Goal: Information Seeking & Learning: Learn about a topic

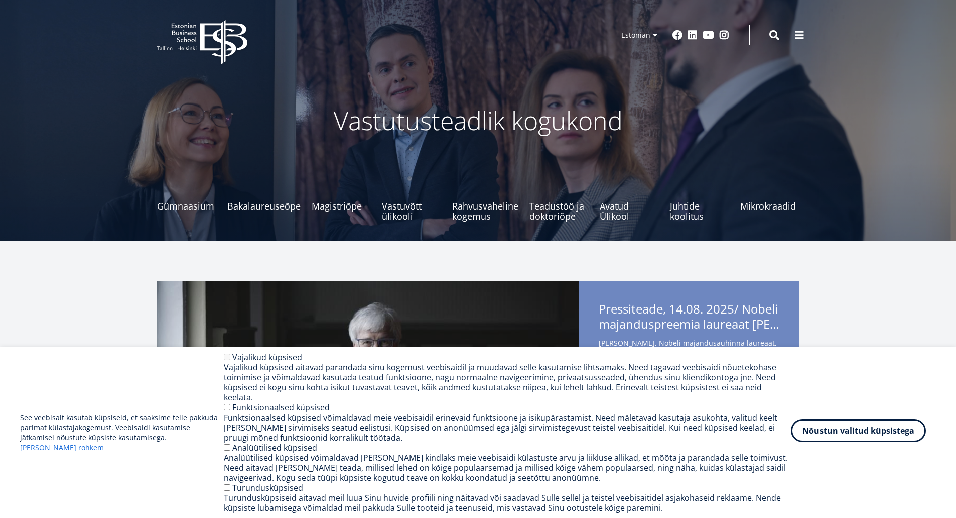
click at [848, 439] on button "Nõustun valitud küpsistega" at bounding box center [858, 430] width 135 height 23
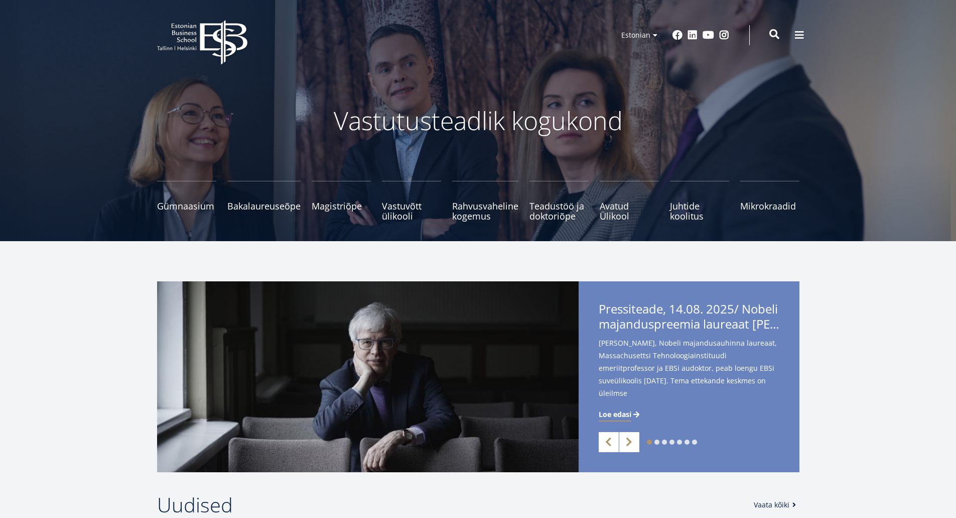
click at [774, 33] on span at bounding box center [775, 34] width 10 height 10
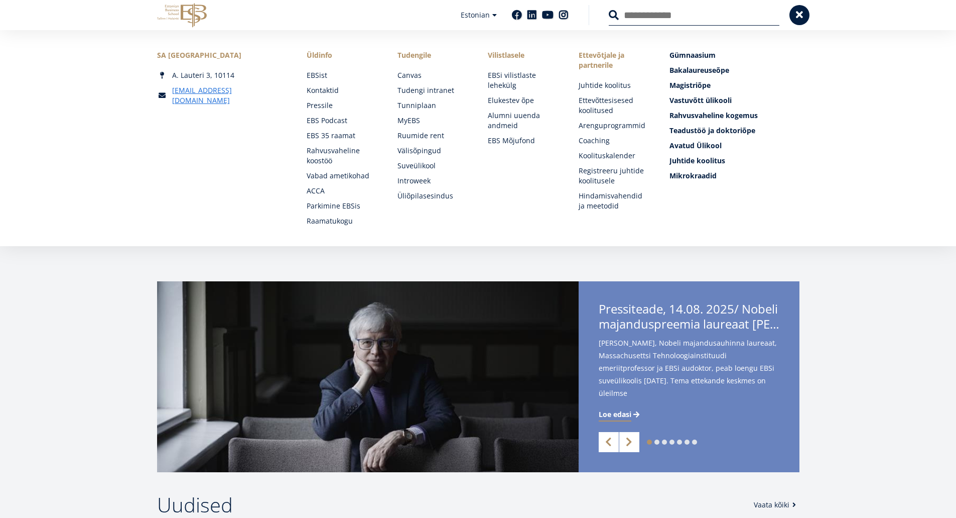
click at [667, 16] on input "Otsing" at bounding box center [694, 15] width 171 height 21
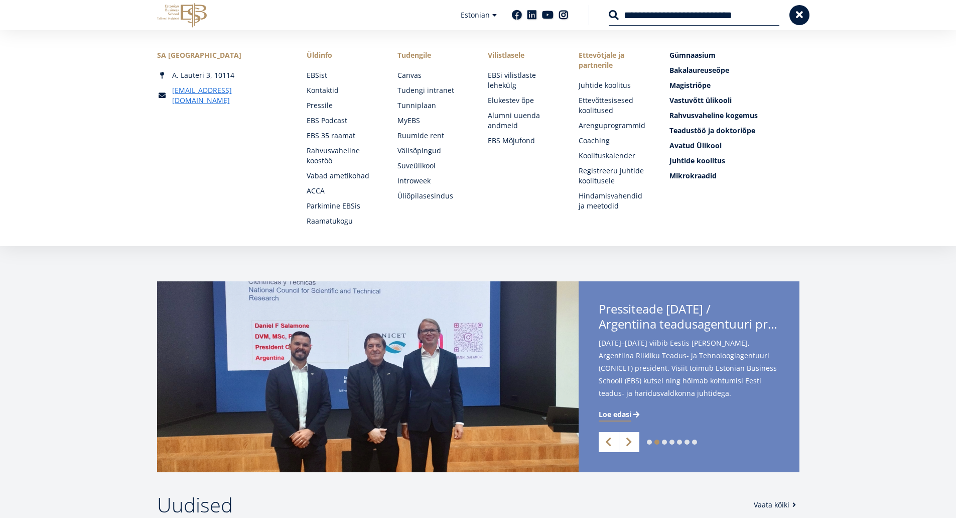
type input "**********"
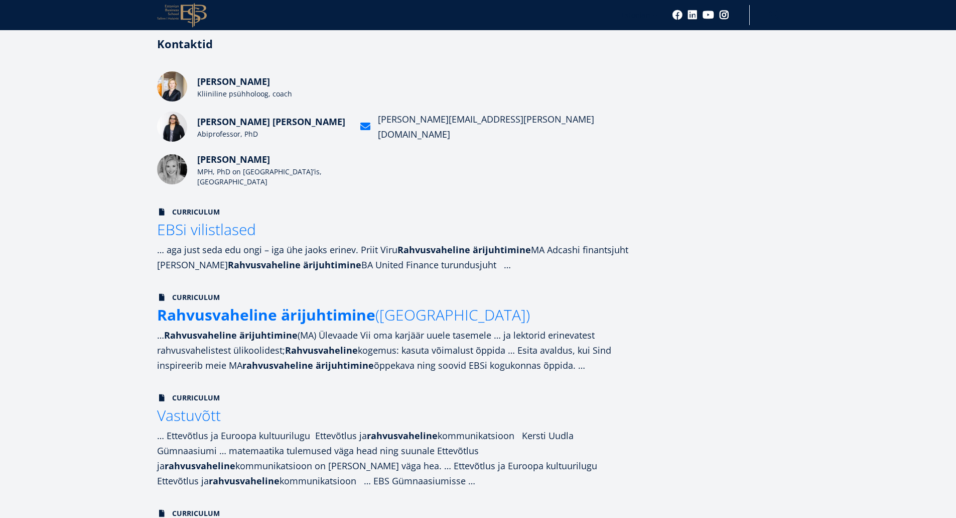
scroll to position [251, 0]
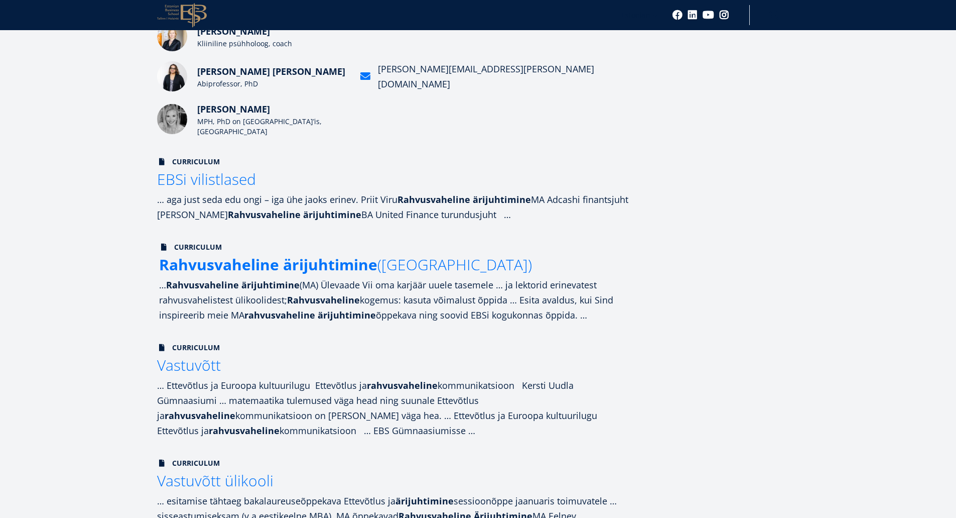
click at [277, 269] on strong "Rahvusvaheline" at bounding box center [219, 264] width 120 height 21
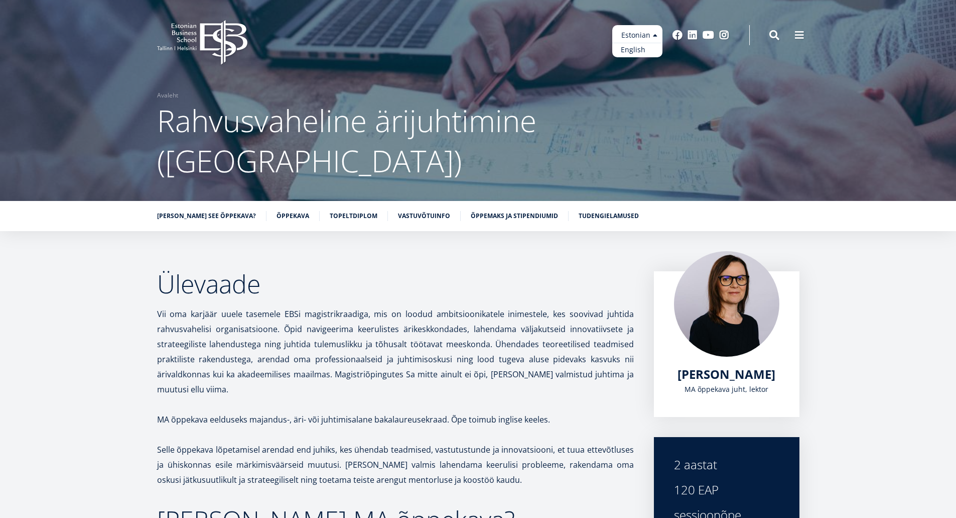
click at [645, 48] on link "English" at bounding box center [637, 50] width 50 height 15
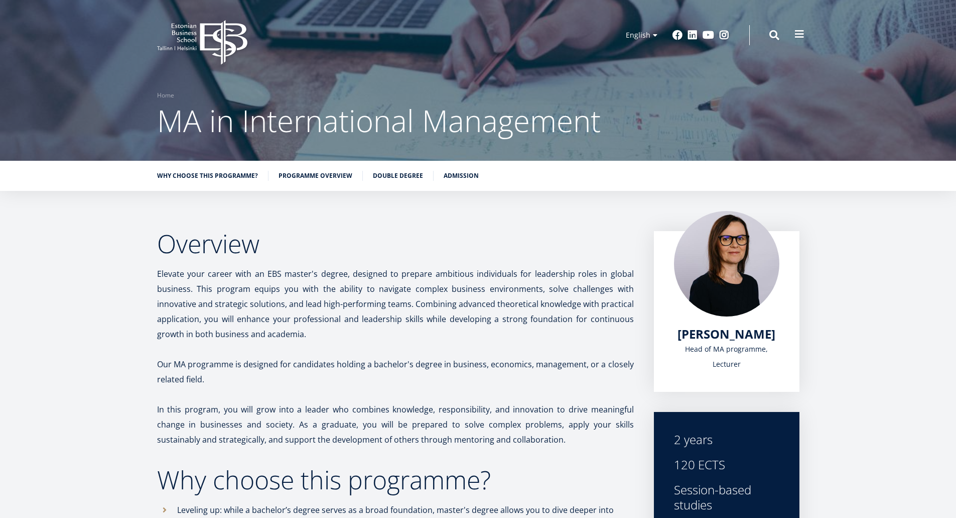
click at [800, 29] on span at bounding box center [800, 34] width 10 height 10
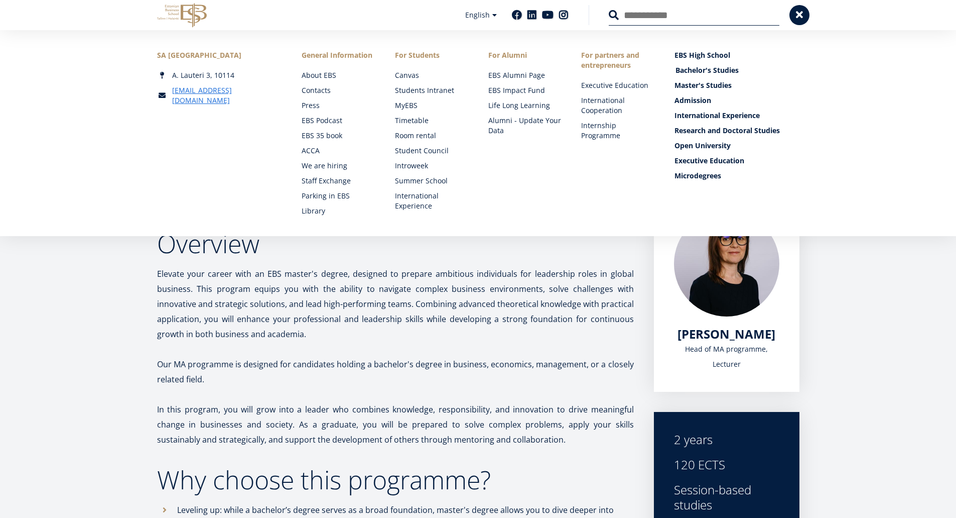
click at [701, 67] on link "Bachelor's Studies" at bounding box center [738, 70] width 125 height 10
